Goal: Task Accomplishment & Management: Use online tool/utility

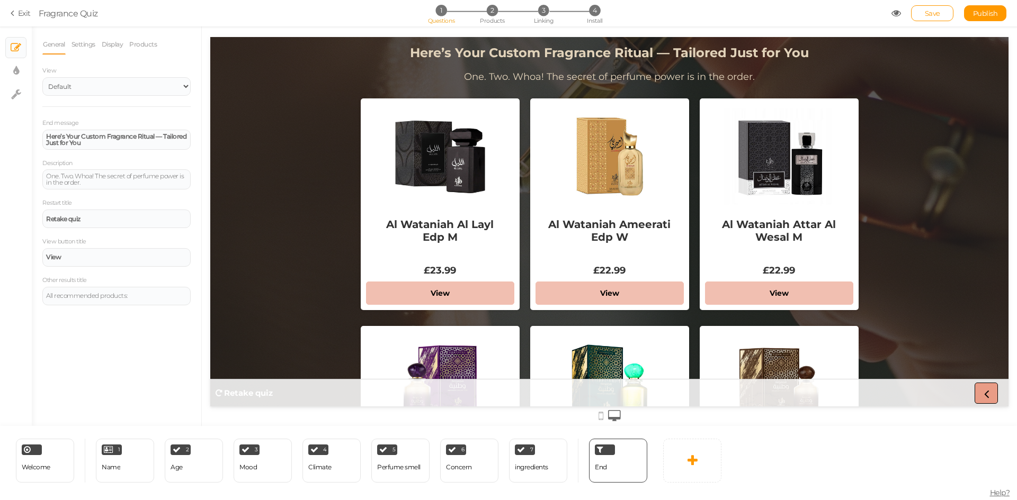
click at [985, 389] on icon at bounding box center [986, 394] width 14 height 14
click at [254, 393] on strong "Retake quiz" at bounding box center [248, 393] width 49 height 10
click at [44, 466] on span "Welcome" at bounding box center [36, 467] width 29 height 8
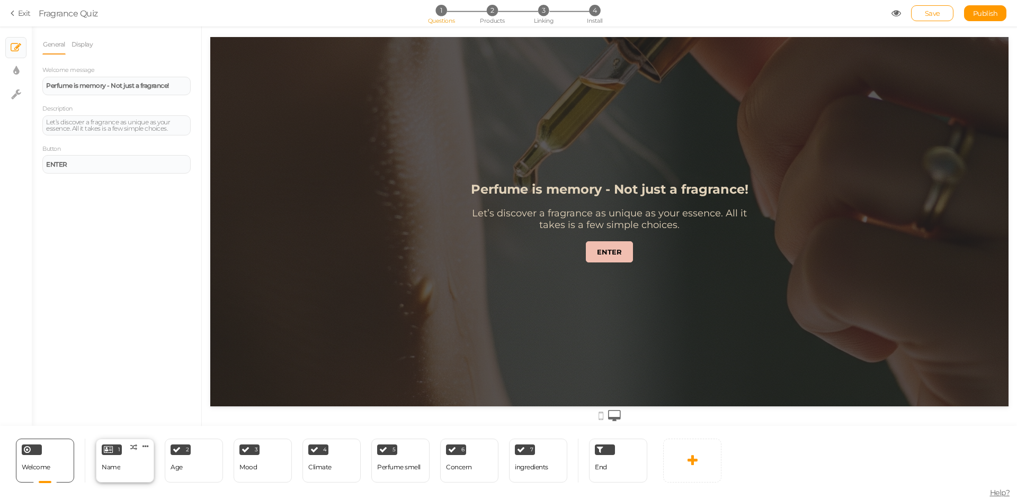
click at [116, 465] on div "Name" at bounding box center [111, 467] width 19 height 7
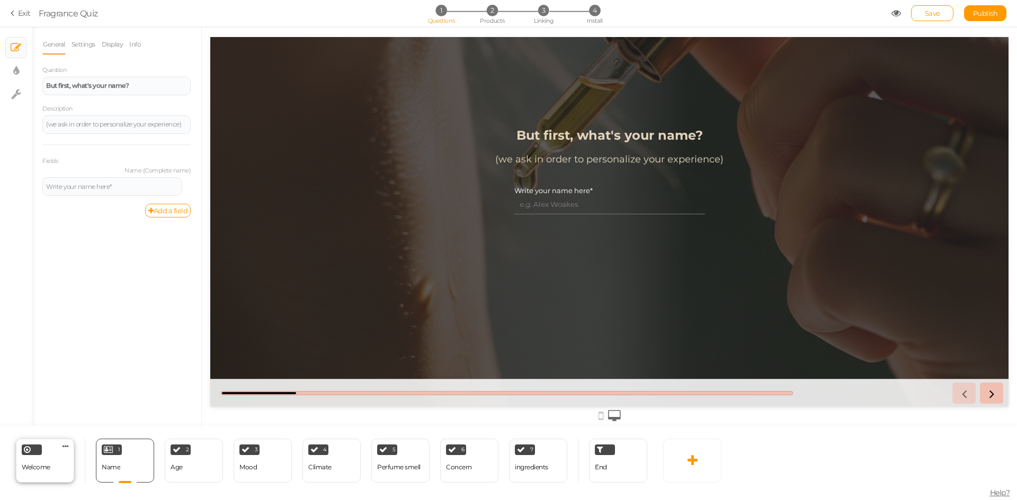
click at [40, 473] on div "Welcome" at bounding box center [36, 468] width 29 height 19
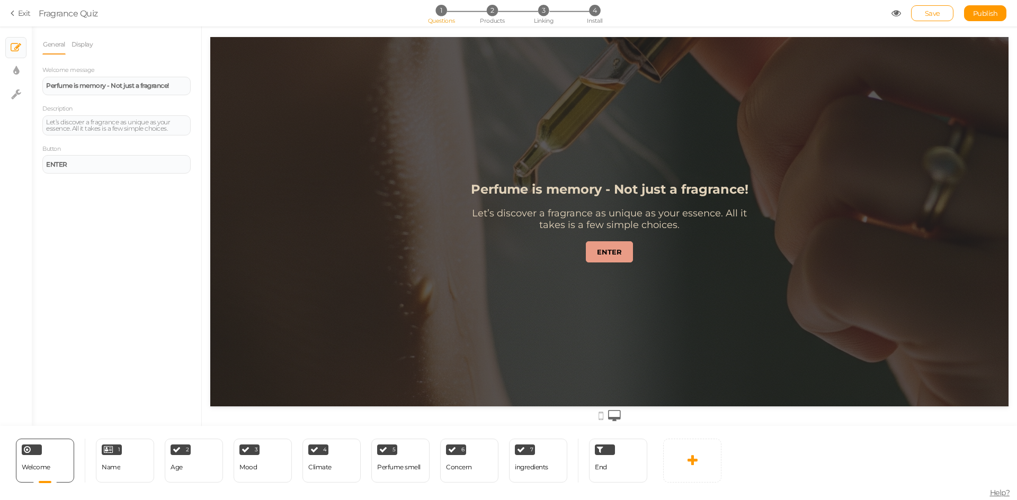
click at [612, 248] on strong "ENTER" at bounding box center [609, 252] width 25 height 8
click at [309, 472] on div "Climate" at bounding box center [319, 468] width 23 height 19
select select "2"
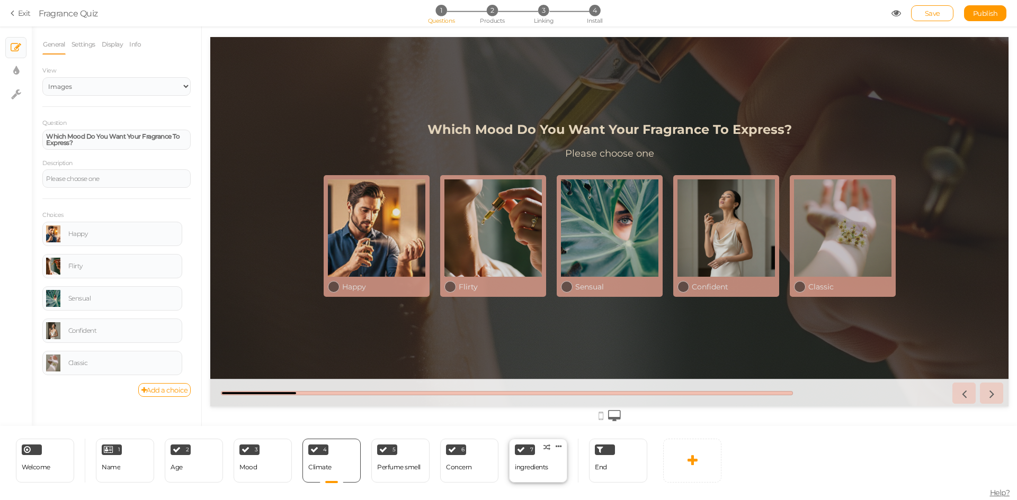
click at [550, 477] on div "7 ingredients × Define the conditions to show this slide. Clone Change type Del…" at bounding box center [538, 461] width 58 height 44
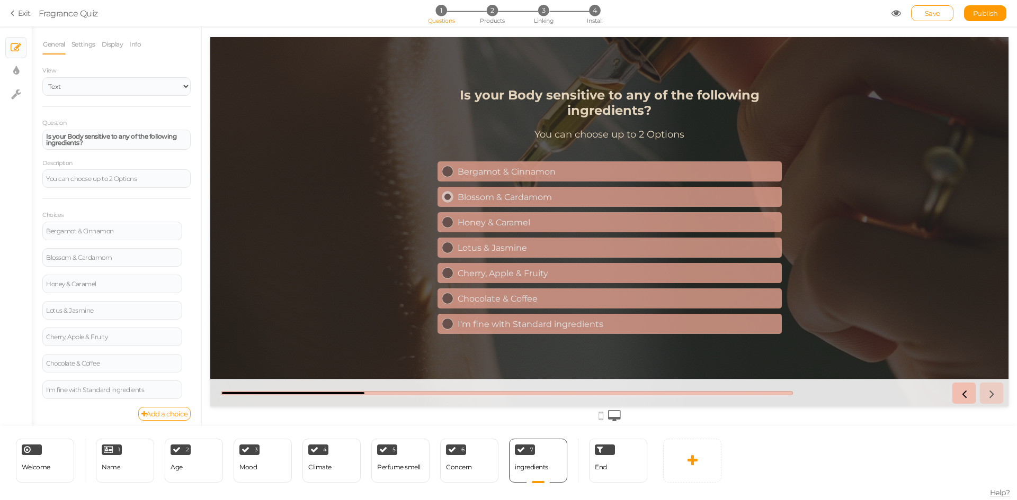
click at [537, 194] on div "Blossom & Cardamom" at bounding box center [618, 197] width 320 height 10
click at [539, 218] on div "Honey & Caramel" at bounding box center [618, 223] width 320 height 10
click at [532, 184] on div "Bergamot & Cinnamon Blossom & Cardamom Honey & Caramel Lotus & [PERSON_NAME], A…" at bounding box center [609, 248] width 344 height 178
click at [536, 195] on div "Blossom & Cardamom" at bounding box center [618, 197] width 320 height 10
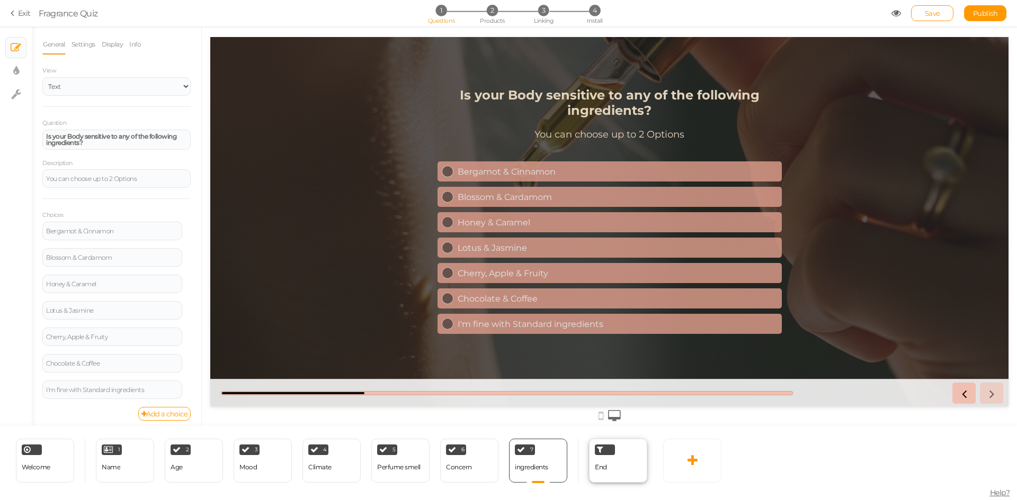
click at [613, 468] on div "End" at bounding box center [618, 461] width 58 height 44
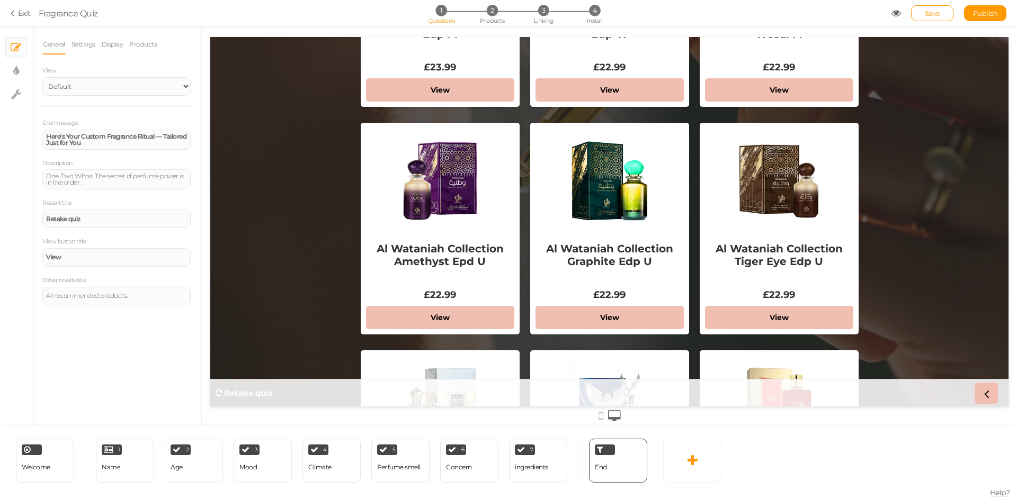
scroll to position [159, 0]
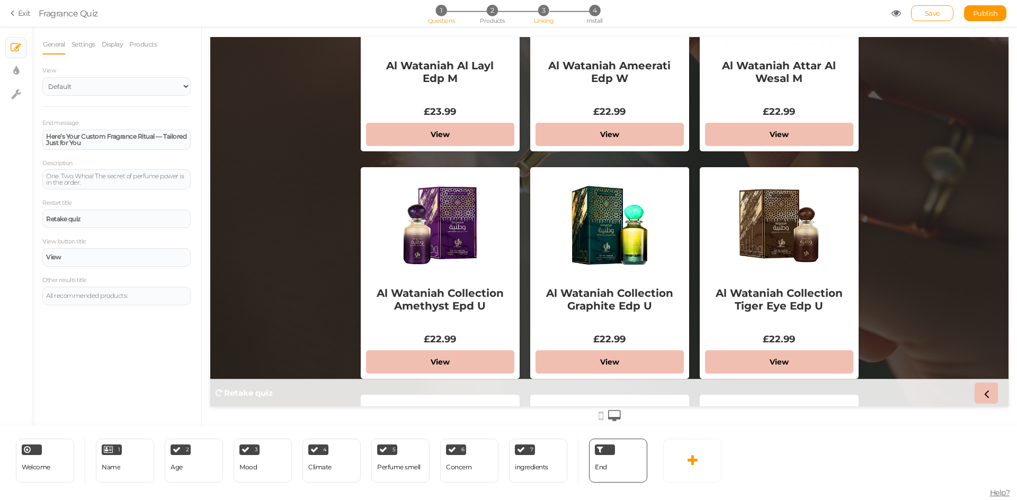
click at [547, 19] on span "Linking" at bounding box center [543, 20] width 19 height 7
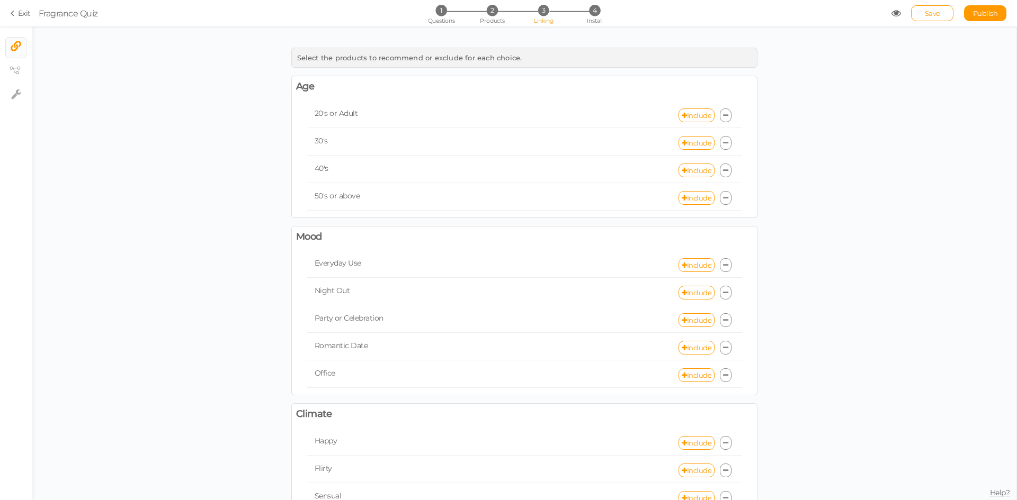
drag, startPoint x: 758, startPoint y: 214, endPoint x: 765, endPoint y: 209, distance: 8.4
click at [490, 11] on span "2" at bounding box center [492, 10] width 11 height 11
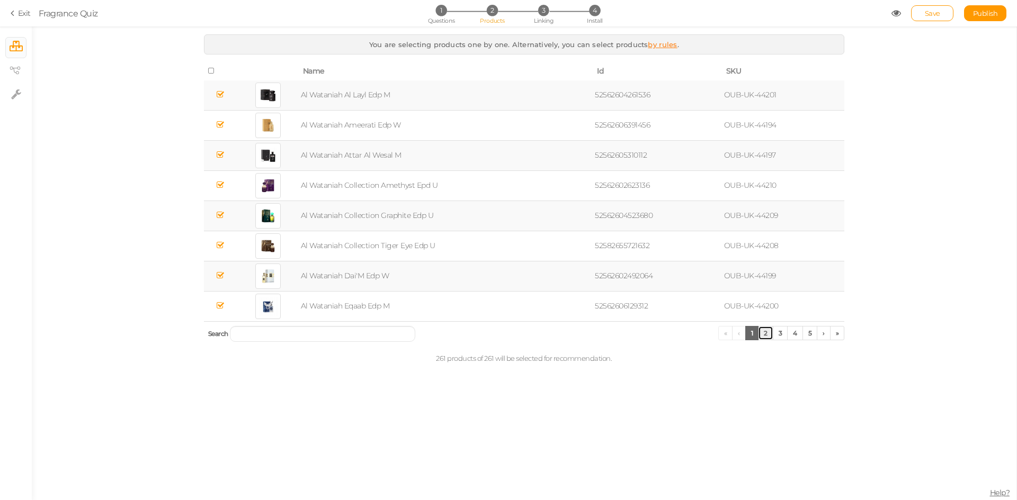
click at [768, 336] on link "2" at bounding box center [765, 333] width 15 height 14
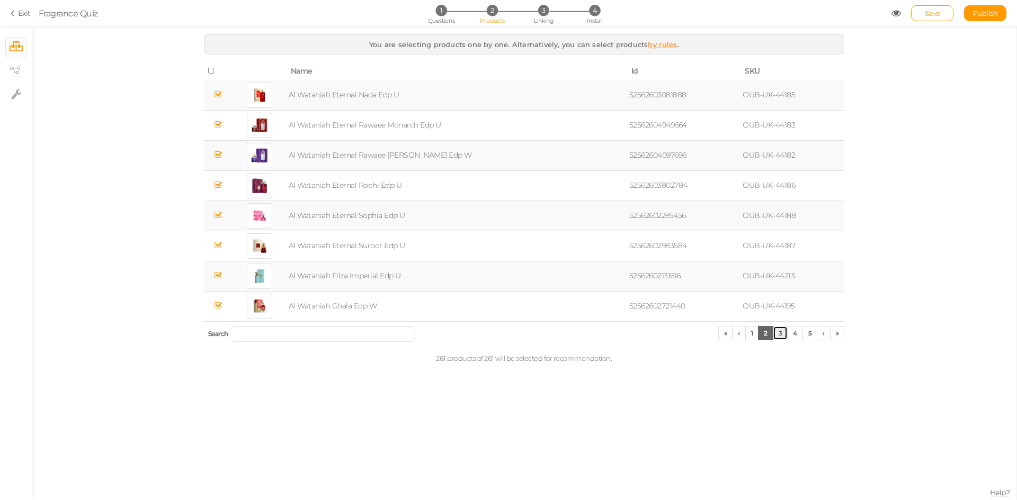
click at [782, 334] on link "3" at bounding box center [780, 333] width 15 height 14
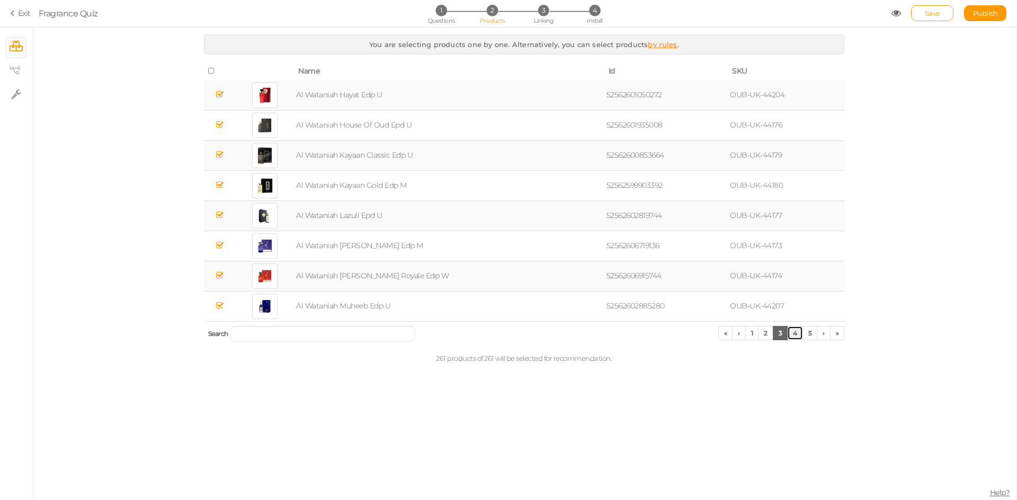
click at [791, 334] on link "4" at bounding box center [795, 333] width 16 height 14
click at [809, 334] on link "6" at bounding box center [809, 333] width 15 height 14
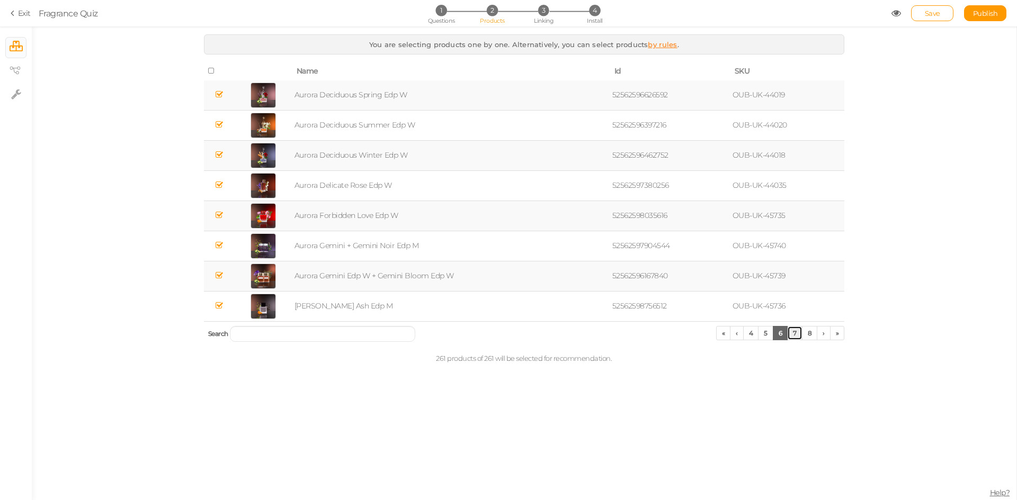
click at [796, 333] on link "7" at bounding box center [794, 333] width 15 height 14
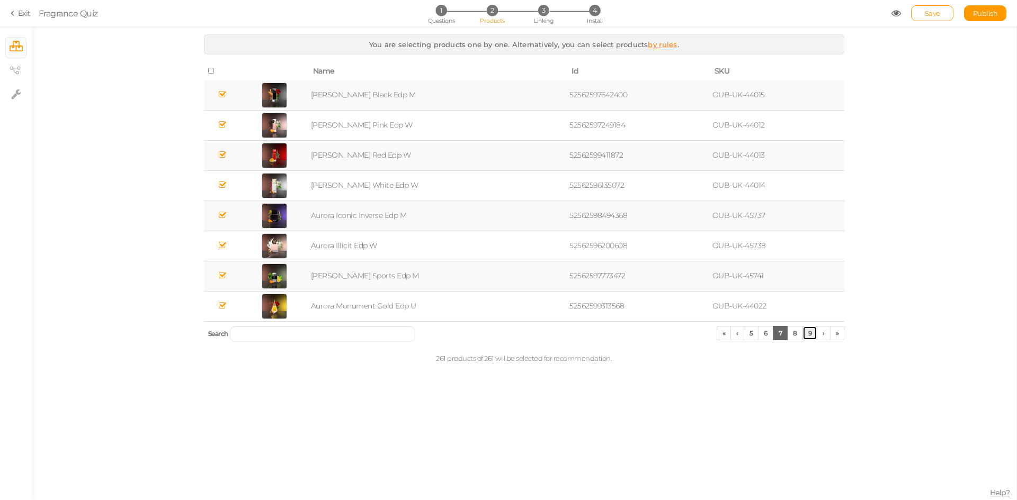
click at [810, 334] on link "9" at bounding box center [809, 333] width 15 height 14
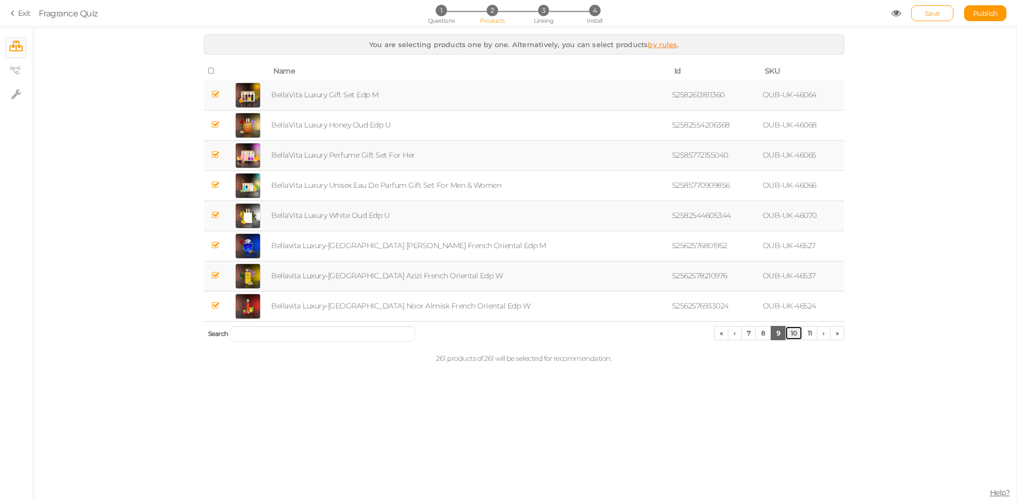
click at [795, 330] on link "10" at bounding box center [793, 333] width 17 height 14
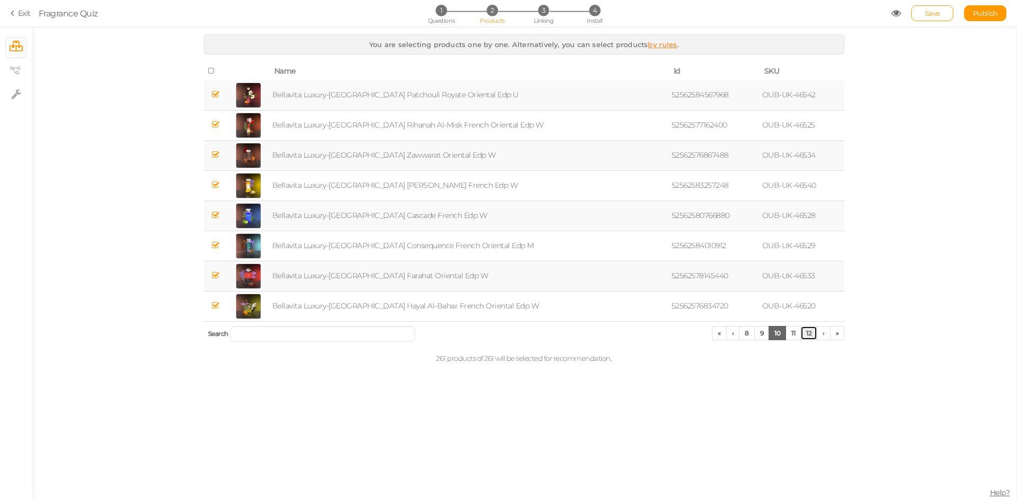
click at [806, 333] on link "12" at bounding box center [808, 333] width 17 height 14
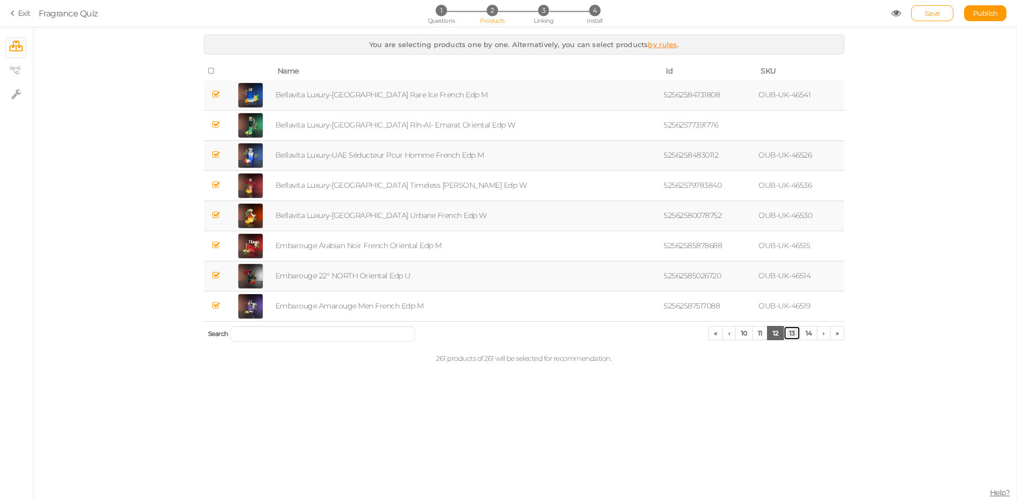
click at [791, 330] on link "13" at bounding box center [791, 333] width 17 height 14
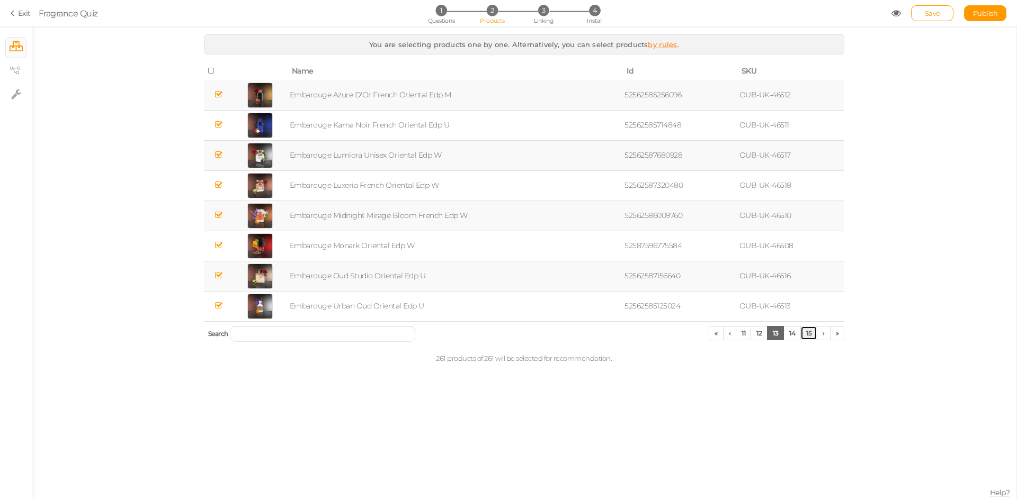
click at [806, 334] on link "15" at bounding box center [808, 333] width 17 height 14
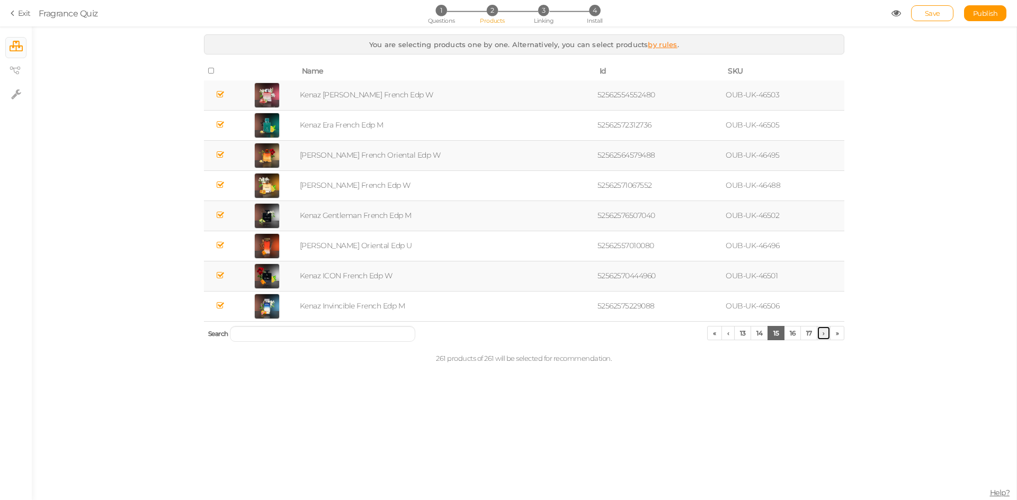
click at [820, 334] on link "›" at bounding box center [824, 333] width 14 height 14
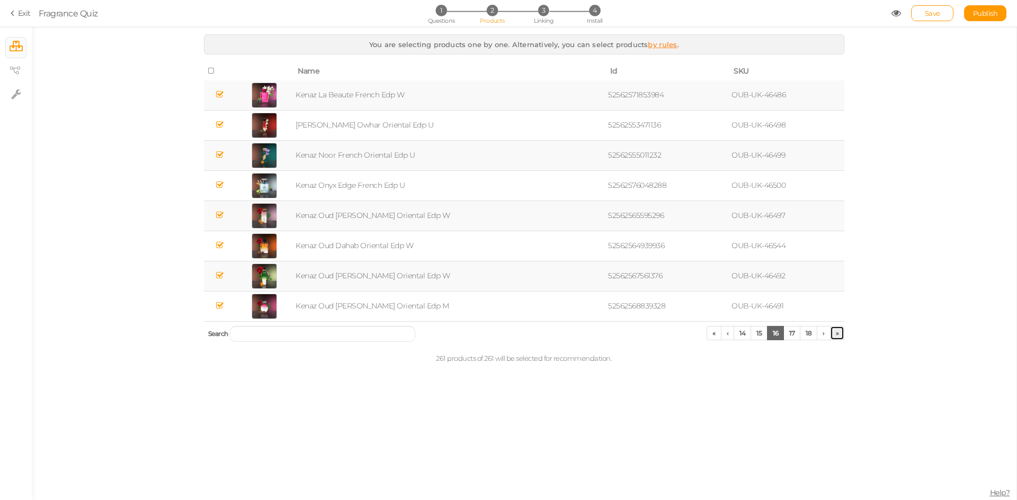
click at [833, 334] on link "»" at bounding box center [837, 333] width 15 height 14
click at [837, 334] on div "You are selecting products one by one. Alternatively, you can select products b…" at bounding box center [524, 263] width 985 height 474
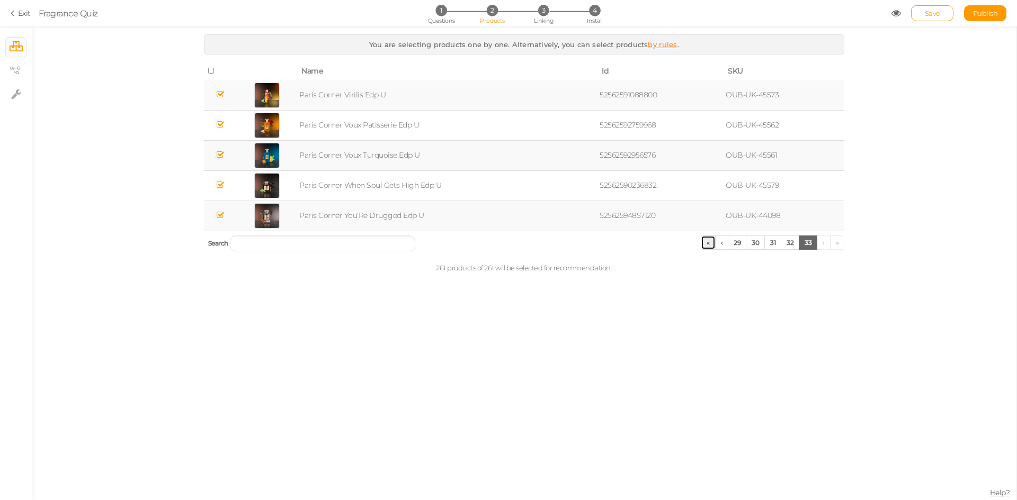
click at [708, 243] on link "«" at bounding box center [708, 243] width 15 height 14
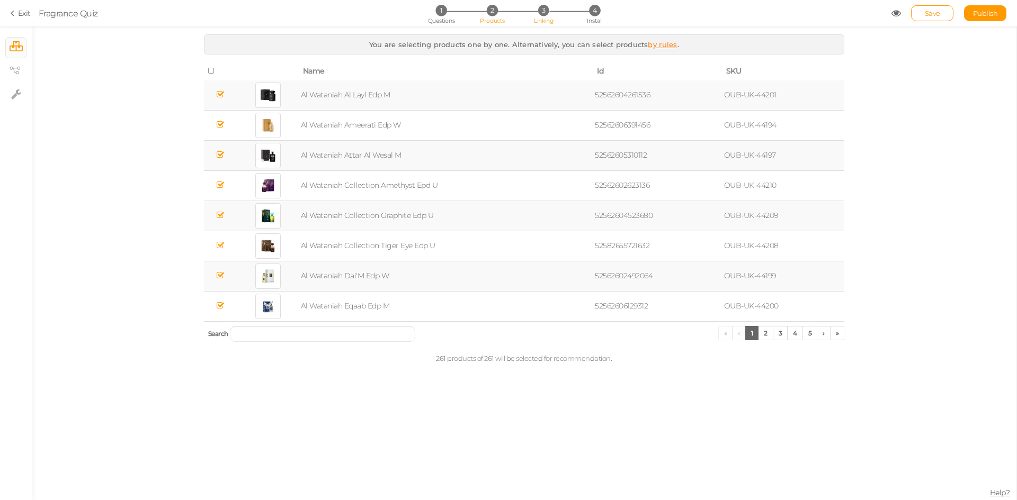
click at [554, 16] on li "3 Linking" at bounding box center [543, 10] width 49 height 11
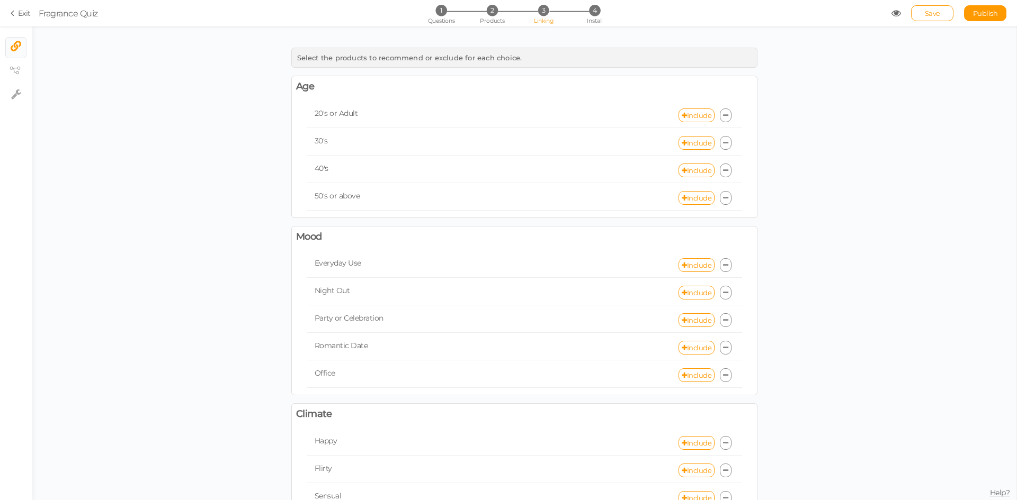
drag, startPoint x: 750, startPoint y: 220, endPoint x: 768, endPoint y: 220, distance: 17.5
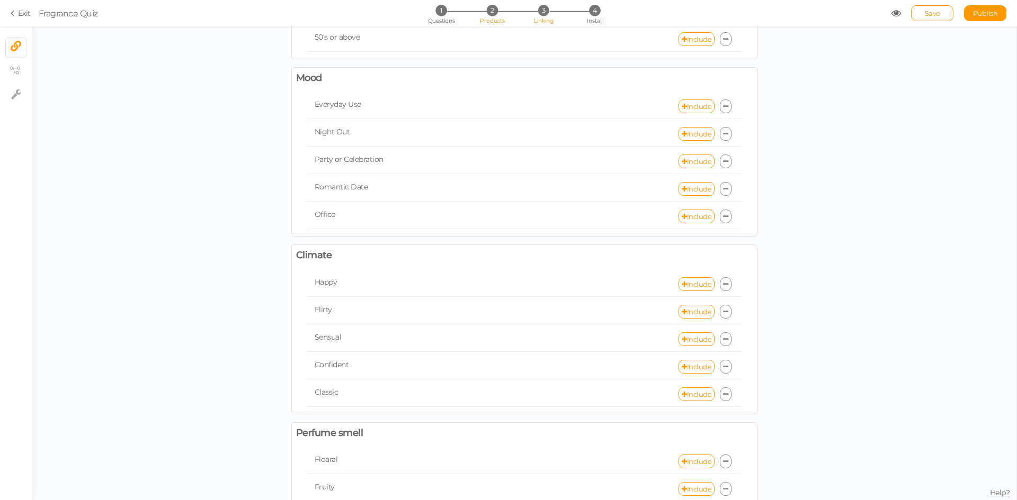
click at [484, 17] on span "Products" at bounding box center [492, 20] width 25 height 7
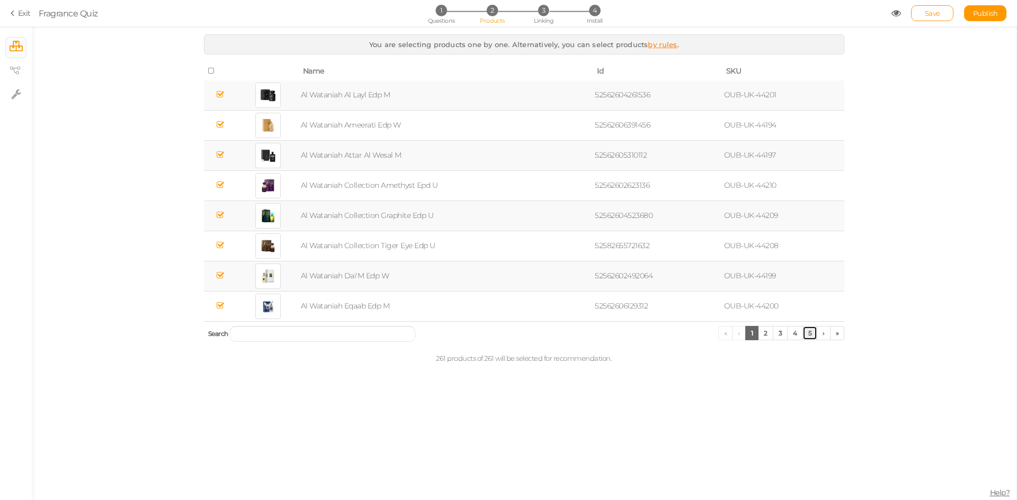
click at [814, 334] on link "5" at bounding box center [809, 333] width 15 height 14
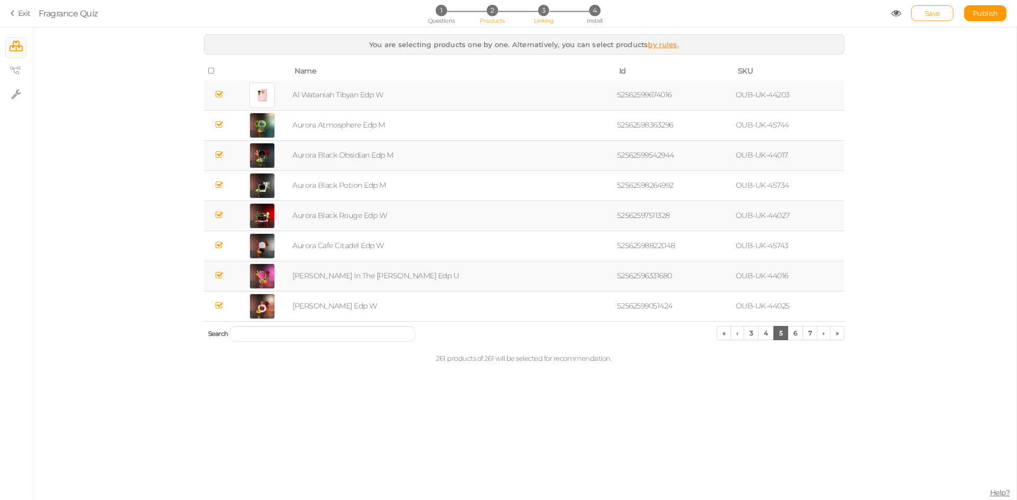
click at [546, 19] on span "Linking" at bounding box center [543, 20] width 19 height 7
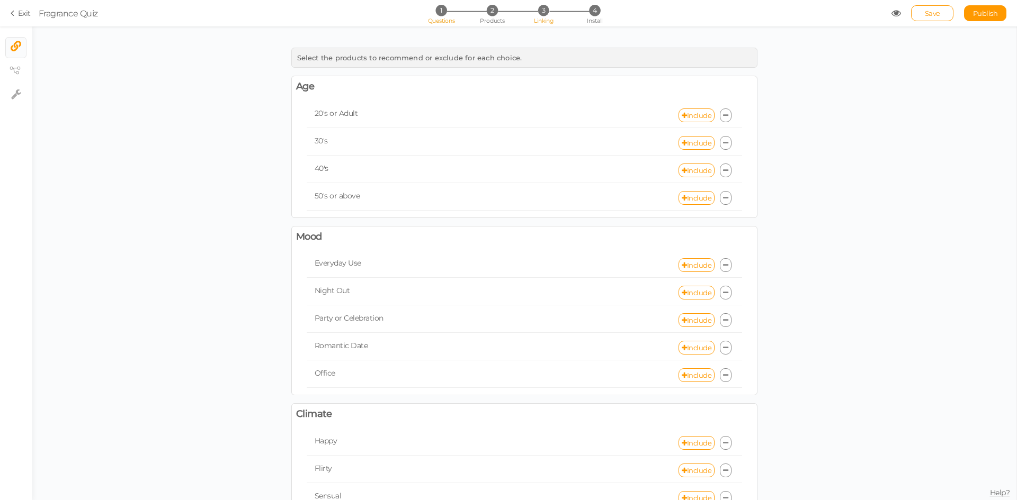
click at [440, 9] on span "1" at bounding box center [440, 10] width 11 height 11
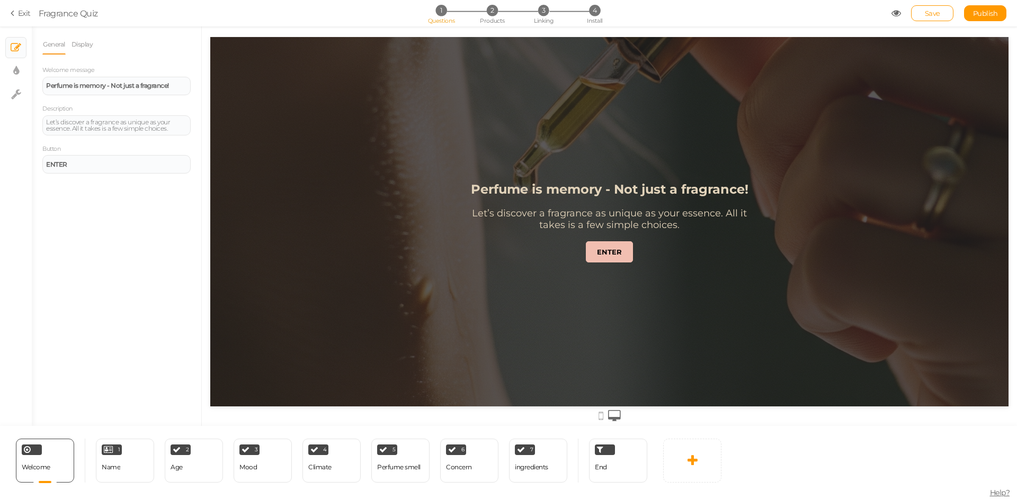
scroll to position [0, 0]
click at [20, 14] on link "Exit" at bounding box center [21, 13] width 20 height 11
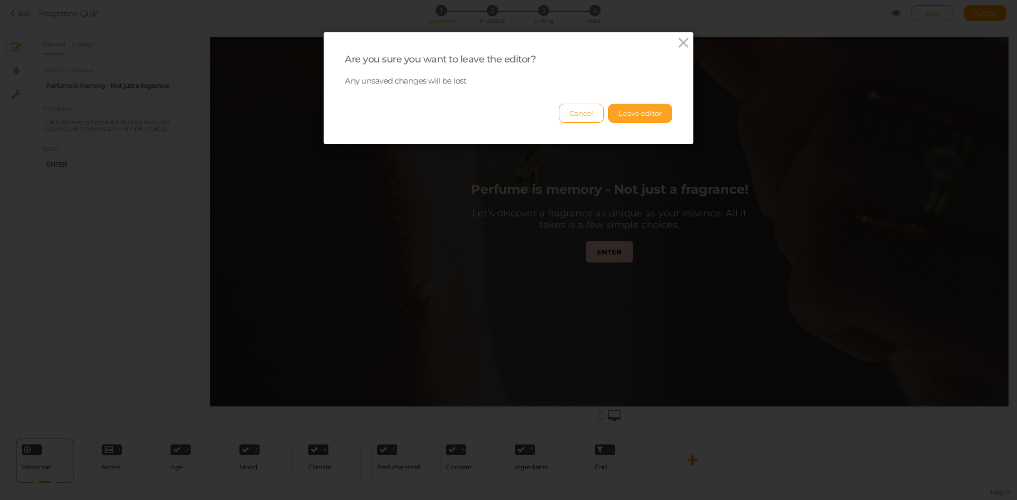
click at [644, 114] on button "Leave editor" at bounding box center [640, 113] width 64 height 19
